Goal: Use online tool/utility: Utilize a website feature to perform a specific function

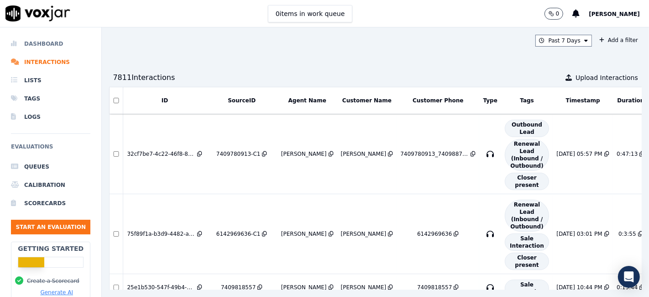
scroll to position [253, 0]
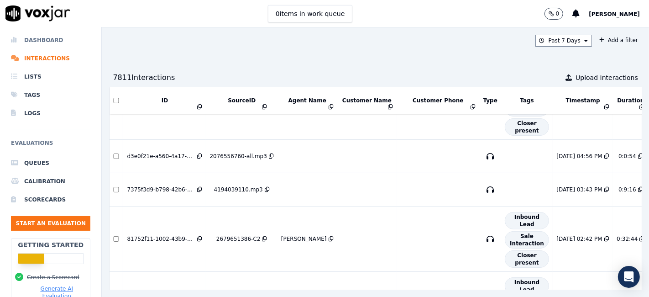
click at [35, 40] on li "Dashboard" at bounding box center [50, 40] width 79 height 18
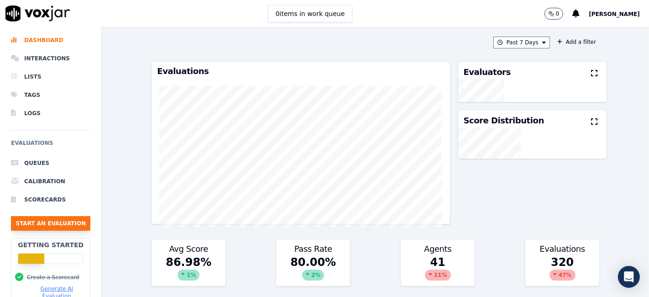
click at [62, 225] on button "Start an Evaluation" at bounding box center [50, 223] width 79 height 15
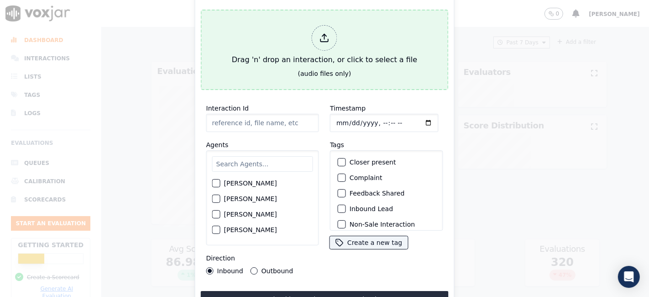
click at [327, 38] on icon at bounding box center [324, 38] width 10 height 10
type input "08292025_2157785539.mp3"
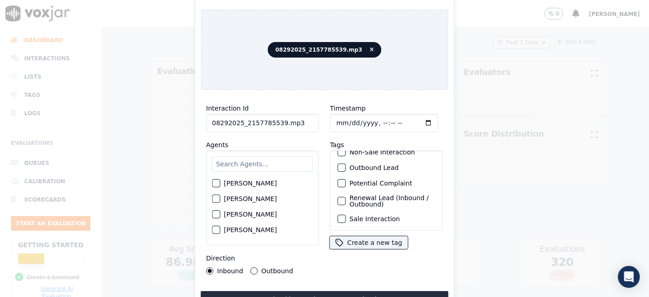
scroll to position [78, 0]
click at [307, 294] on button "Upload interaction to start evaluation" at bounding box center [325, 299] width 248 height 16
